Goal: Find specific page/section: Find specific page/section

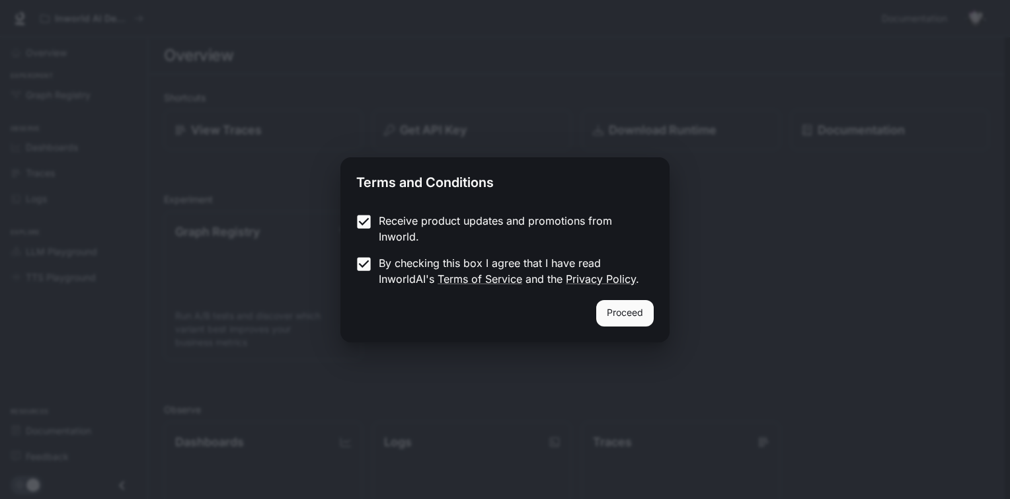
click at [646, 311] on button "Proceed" at bounding box center [625, 313] width 58 height 26
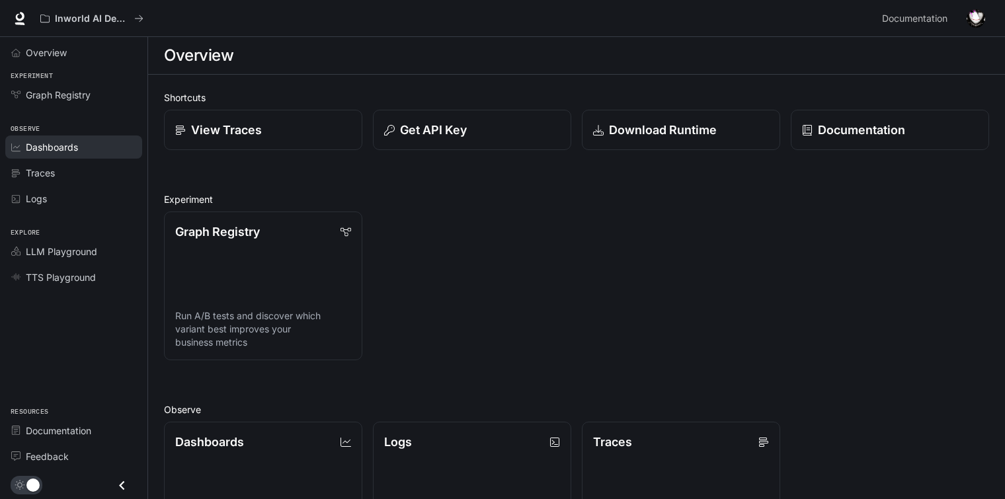
click at [85, 149] on div "Dashboards" at bounding box center [81, 147] width 110 height 14
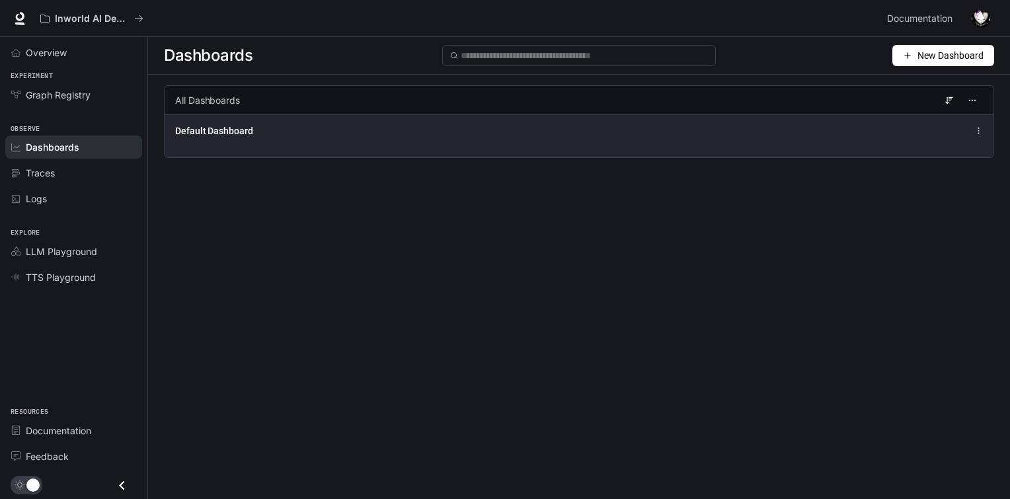
click at [678, 143] on div "Default Dashboard" at bounding box center [579, 135] width 829 height 43
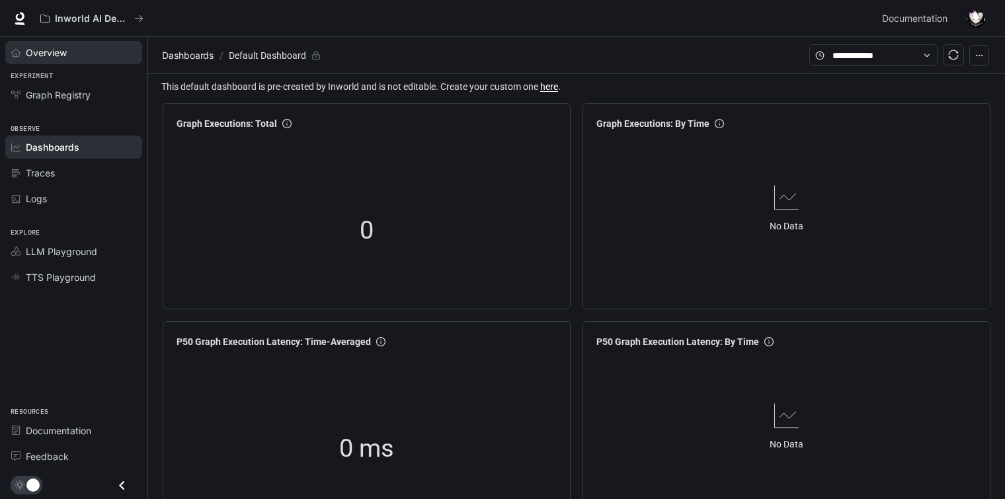
click at [62, 49] on span "Overview" at bounding box center [46, 53] width 41 height 14
